Goal: Information Seeking & Learning: Understand process/instructions

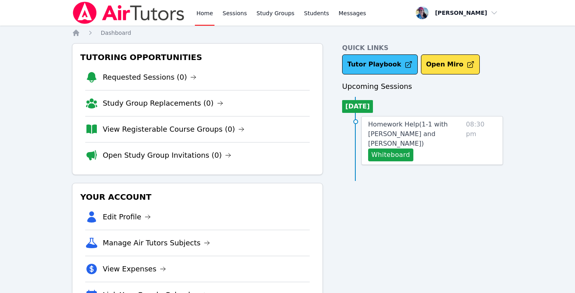
click at [369, 63] on link "Tutor Playbook" at bounding box center [380, 64] width 76 height 20
